Goal: Find specific page/section: Find specific page/section

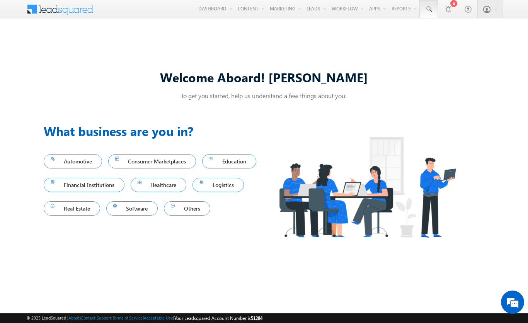
click at [428, 9] on span at bounding box center [429, 9] width 8 height 8
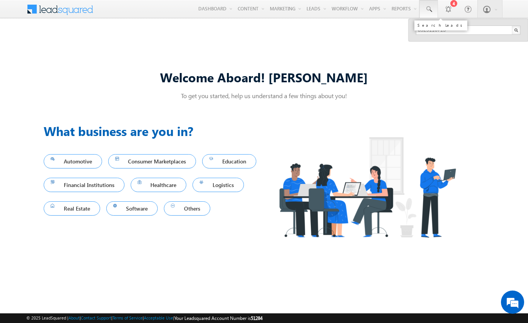
type input "8929116715"
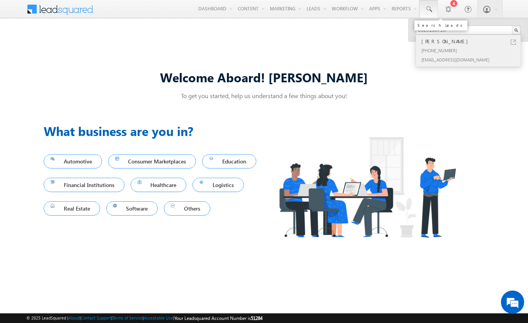
click at [471, 41] on div "[PERSON_NAME]" at bounding box center [472, 41] width 104 height 9
